Goal: Task Accomplishment & Management: Use online tool/utility

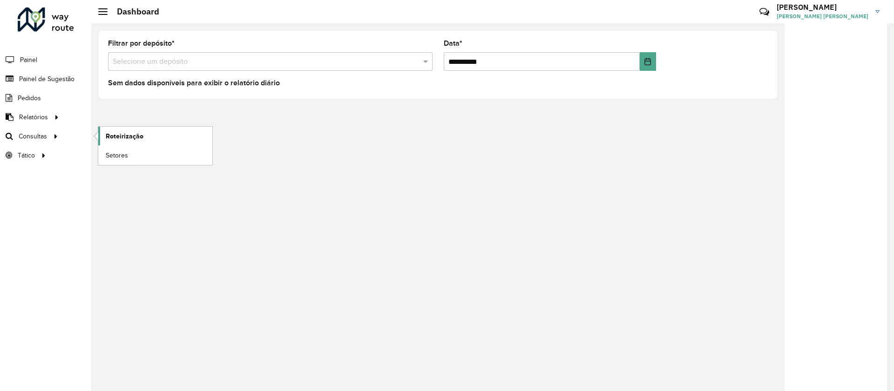
click at [105, 135] on link "Roteirização" at bounding box center [155, 136] width 114 height 19
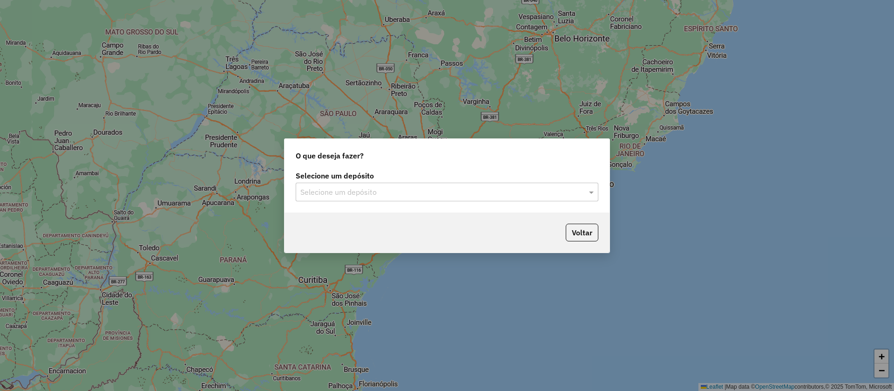
click at [366, 194] on input "text" at bounding box center [437, 192] width 275 height 11
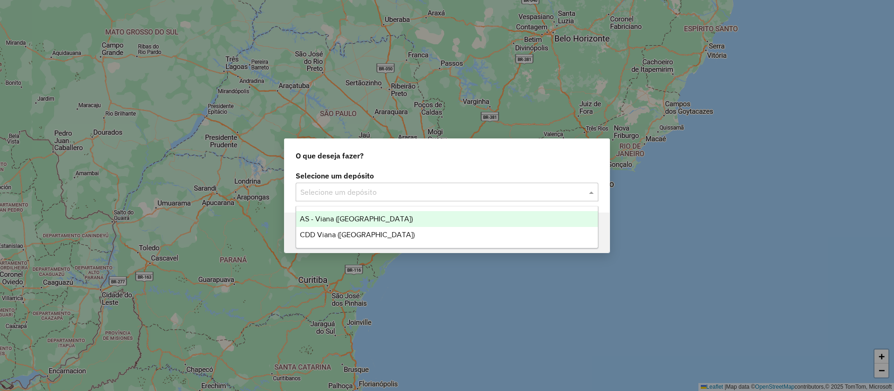
click at [347, 215] on span "AS - Viana (Vitória)" at bounding box center [356, 219] width 113 height 8
